Goal: Navigation & Orientation: Find specific page/section

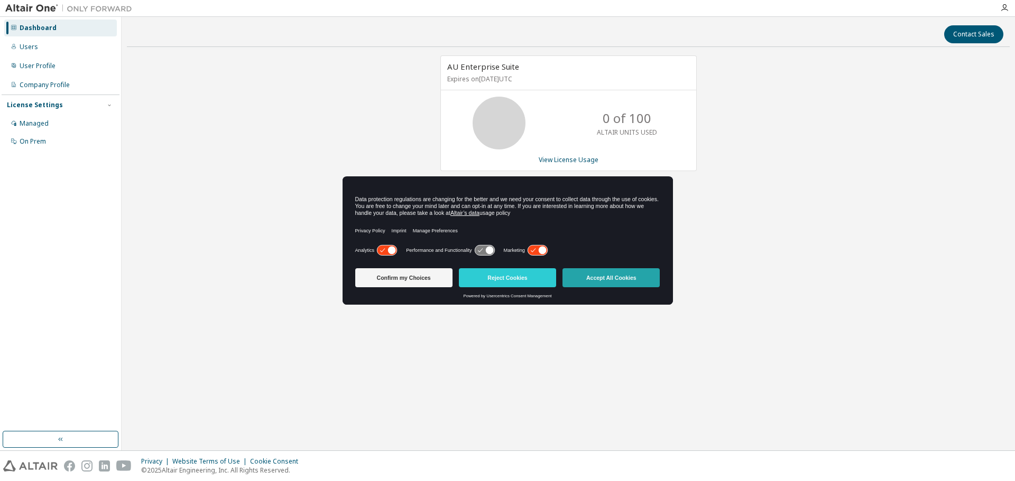
click at [619, 271] on button "Accept All Cookies" at bounding box center [610, 277] width 97 height 19
